Goal: Task Accomplishment & Management: Manage account settings

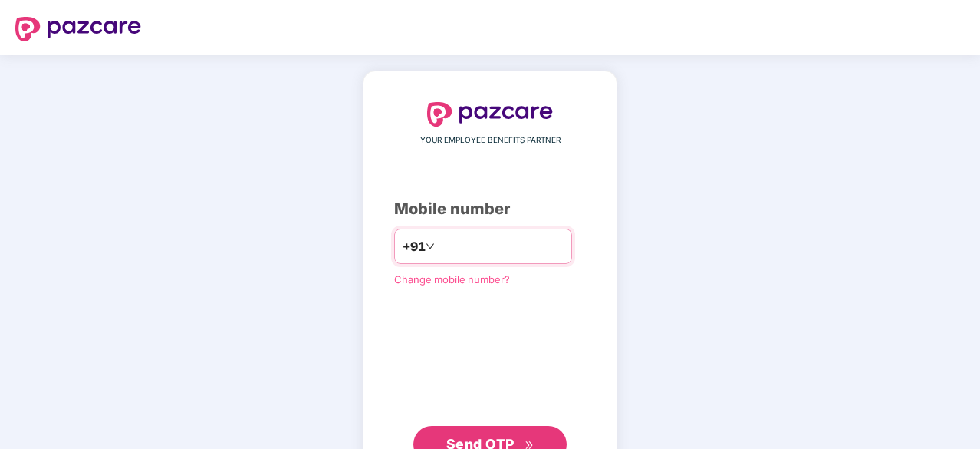
click at [447, 235] on input "number" at bounding box center [501, 246] width 126 height 25
type input "**********"
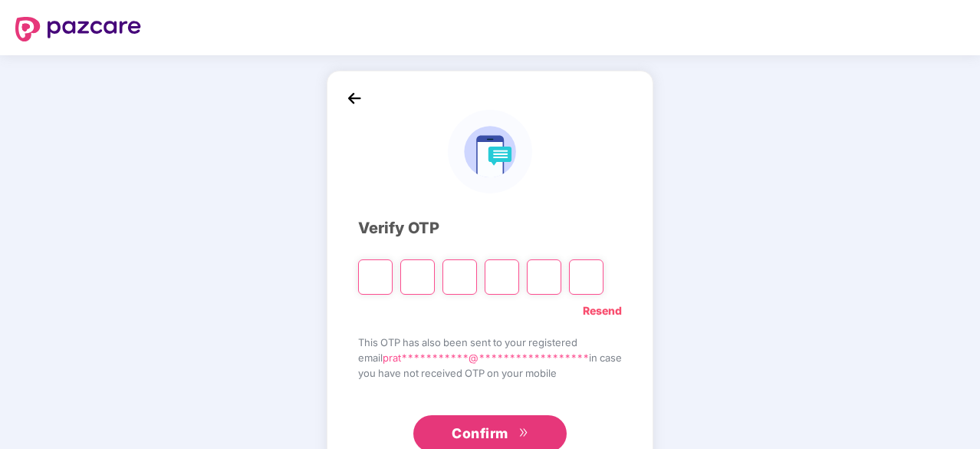
type input "*"
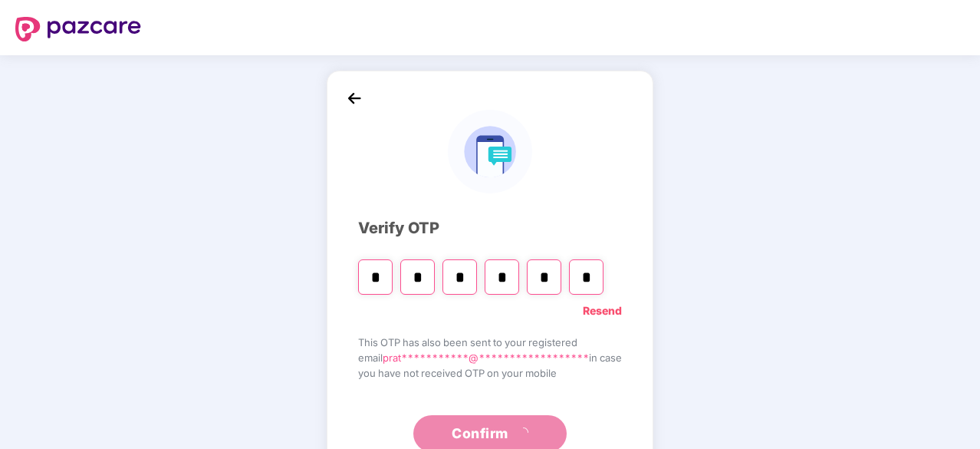
type input "*"
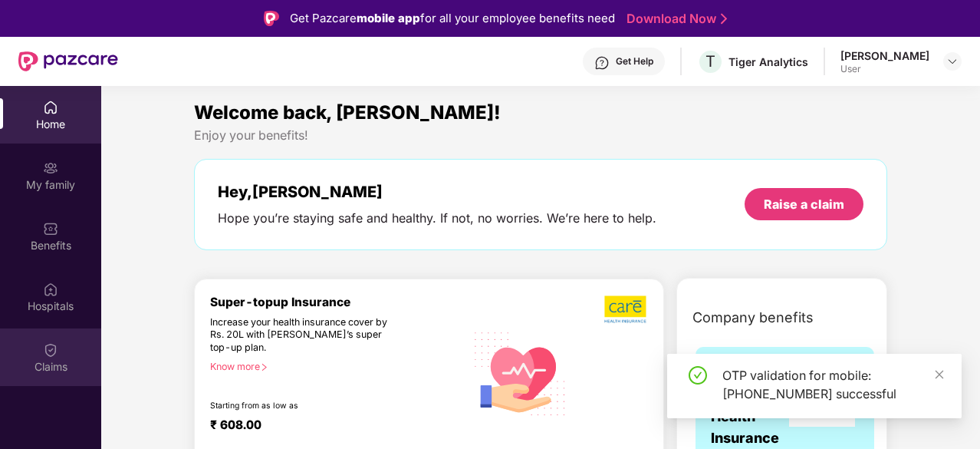
click at [45, 355] on img at bounding box center [50, 349] width 15 height 15
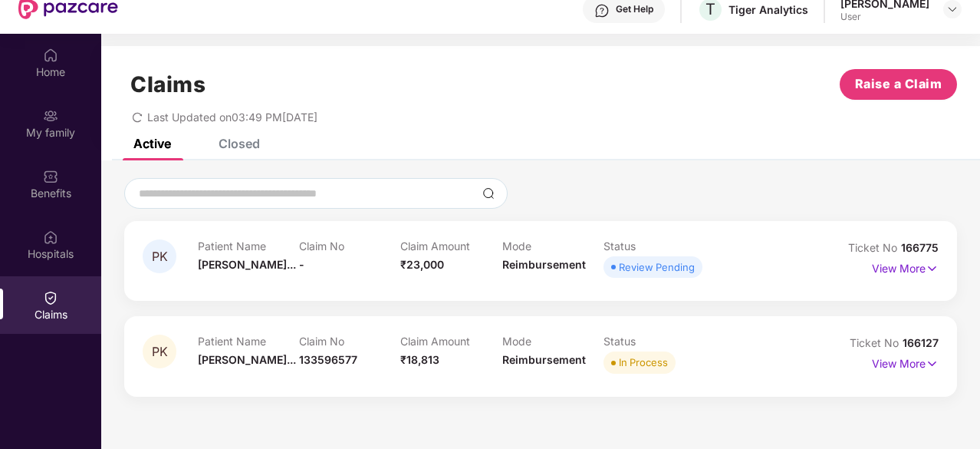
scroll to position [86, 0]
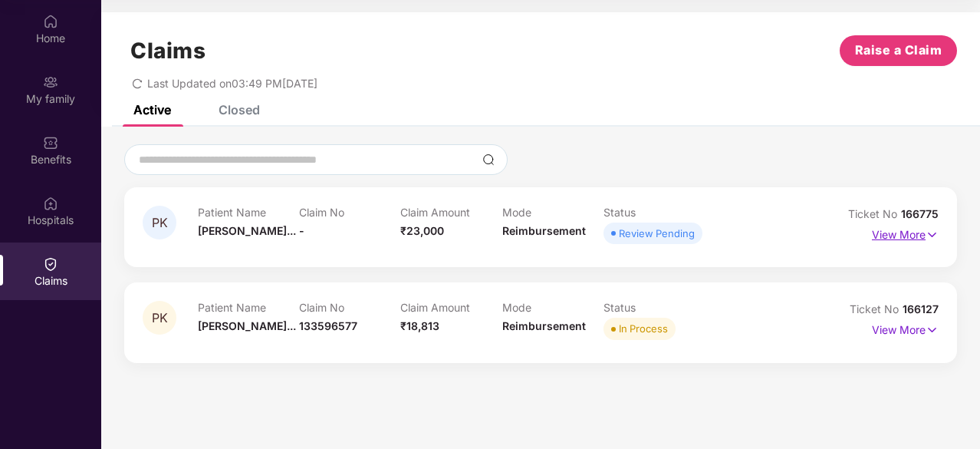
click at [909, 231] on p "View More" at bounding box center [905, 232] width 67 height 21
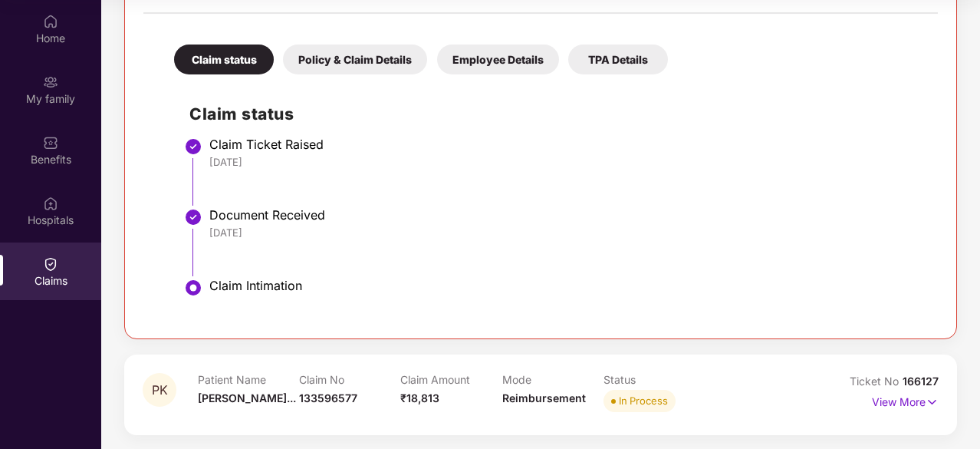
scroll to position [0, 0]
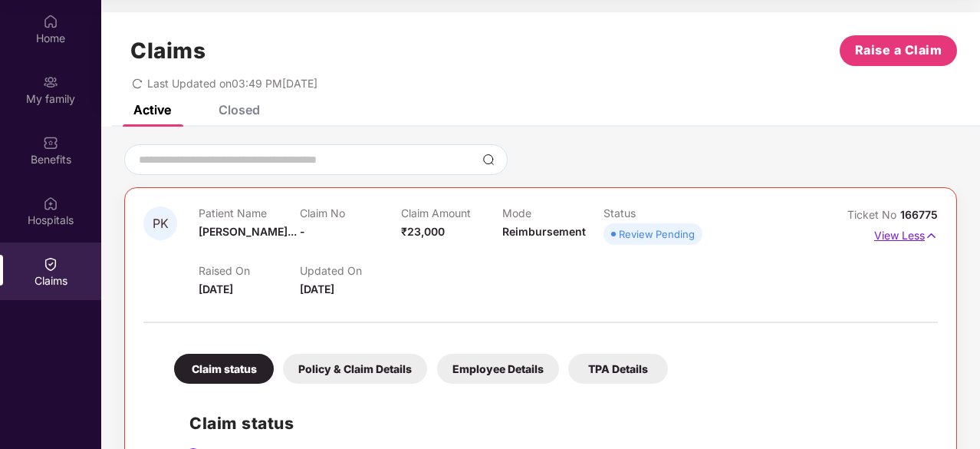
click at [892, 242] on p "View Less" at bounding box center [906, 233] width 64 height 21
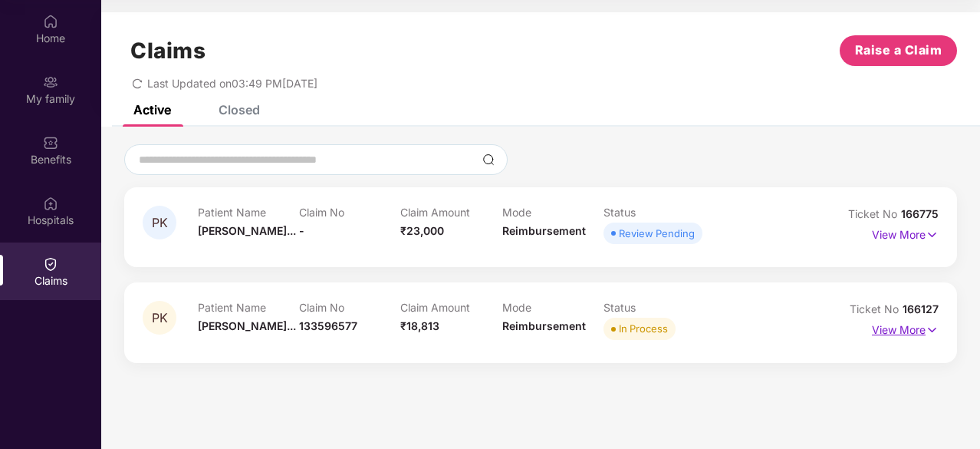
click at [900, 338] on p "View More" at bounding box center [905, 327] width 67 height 21
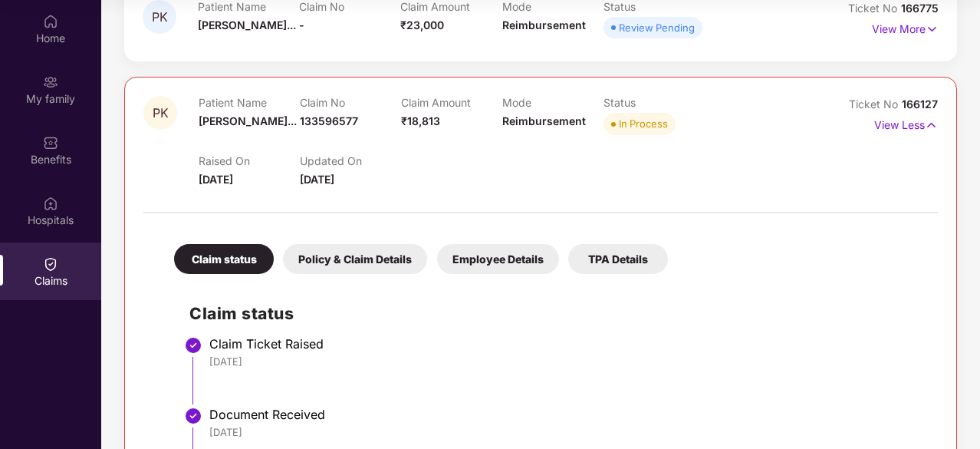
scroll to position [205, 0]
click at [915, 132] on p "View Less" at bounding box center [906, 123] width 64 height 21
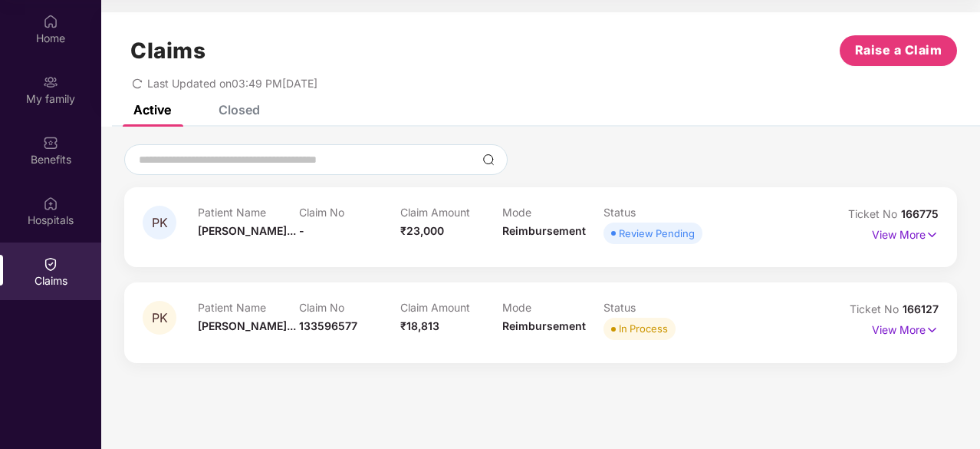
click at [623, 90] on div "Claims Raise a Claim Last Updated on 03:49 PM[DATE]" at bounding box center [540, 58] width 879 height 93
